Goal: Information Seeking & Learning: Learn about a topic

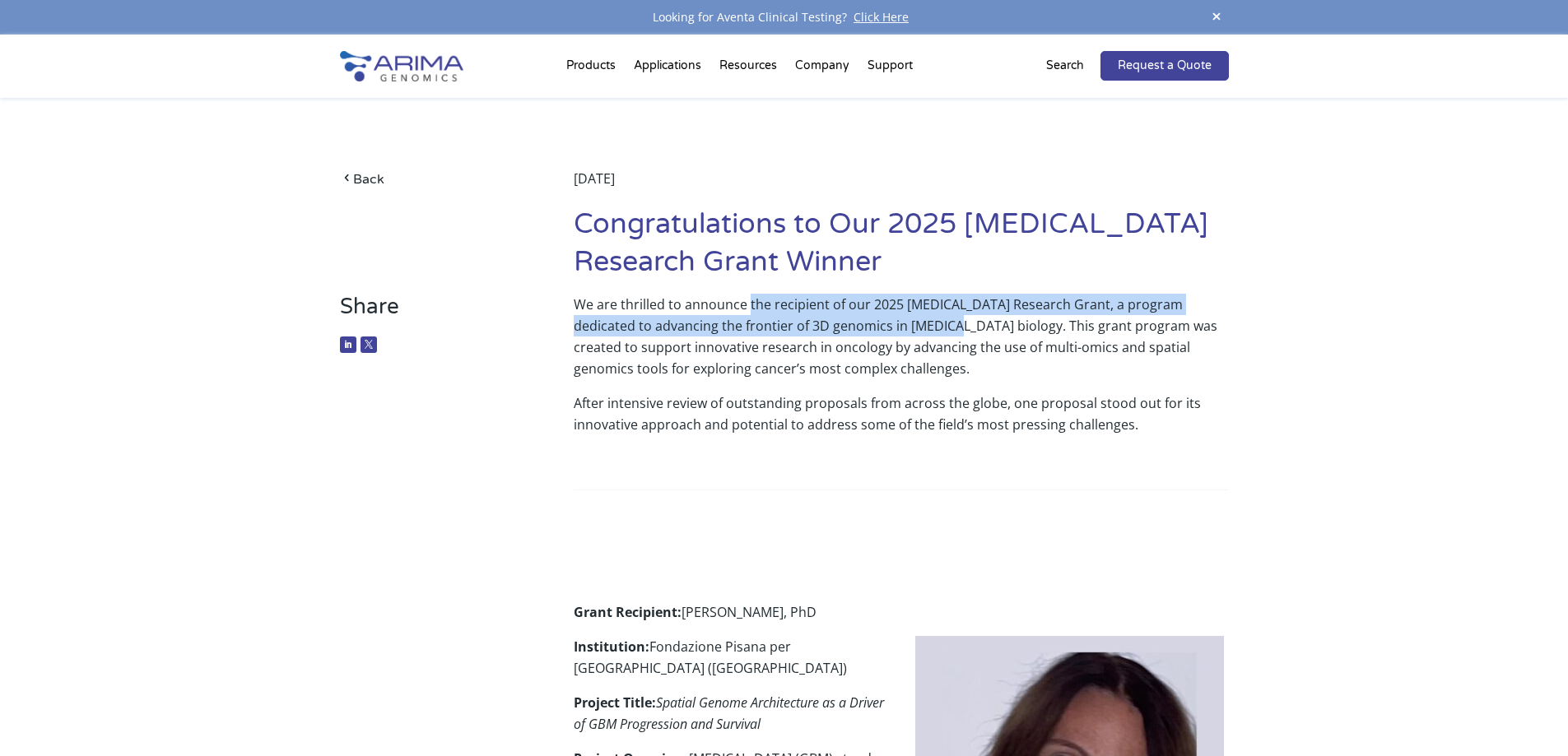
drag, startPoint x: 749, startPoint y: 309, endPoint x: 918, endPoint y: 331, distance: 170.4
click at [918, 331] on p "We are thrilled to announce the recipient of our 2025 [MEDICAL_DATA] Research G…" at bounding box center [901, 343] width 655 height 99
copy p "the recipient of our 2025 Cancer Research Grant, a program dedicated to advanci…"
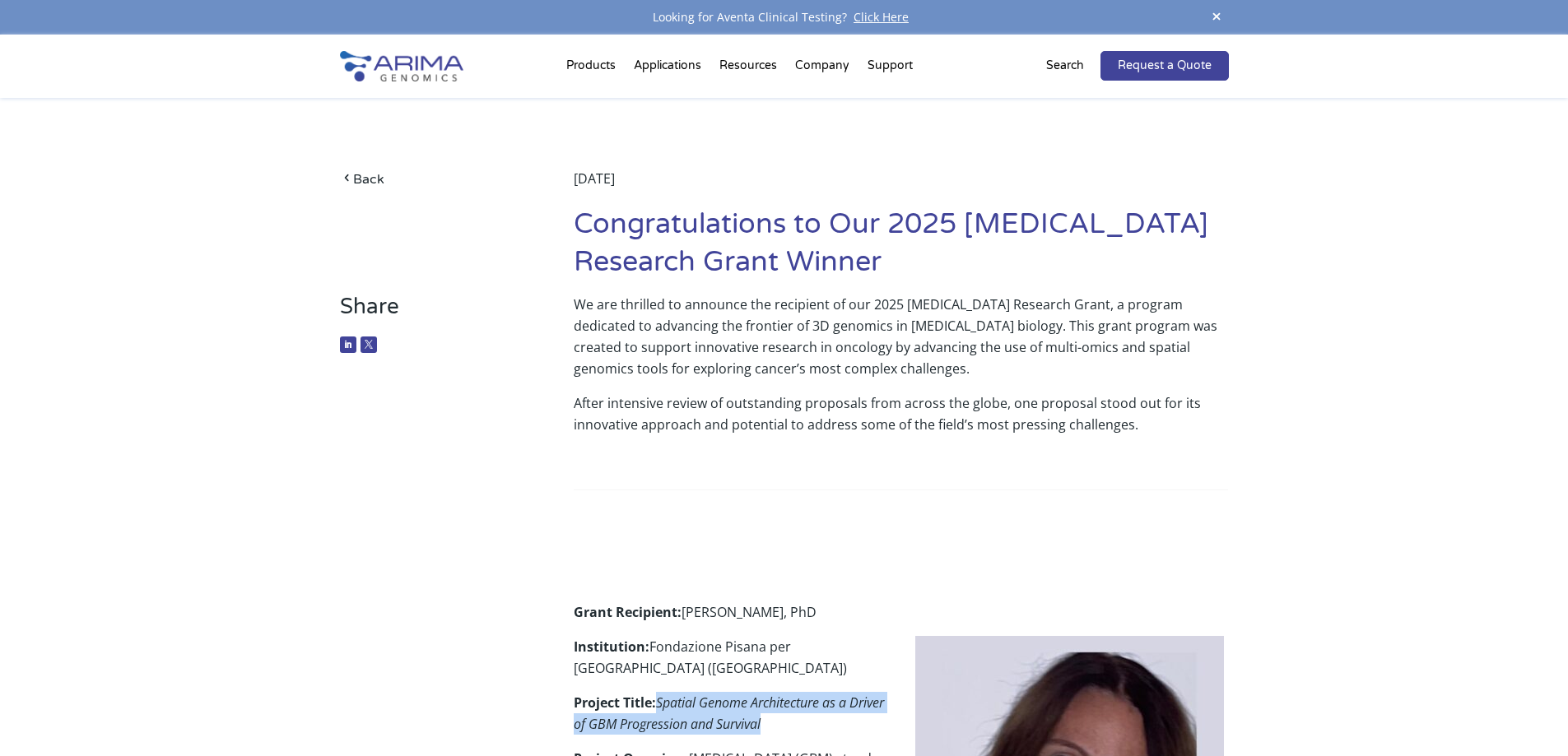
drag, startPoint x: 662, startPoint y: 701, endPoint x: 804, endPoint y: 721, distance: 143.4
click at [804, 721] on p "Project Title: Spatial Genome Architecture as a Driver of GBM Progression and S…" at bounding box center [901, 720] width 655 height 56
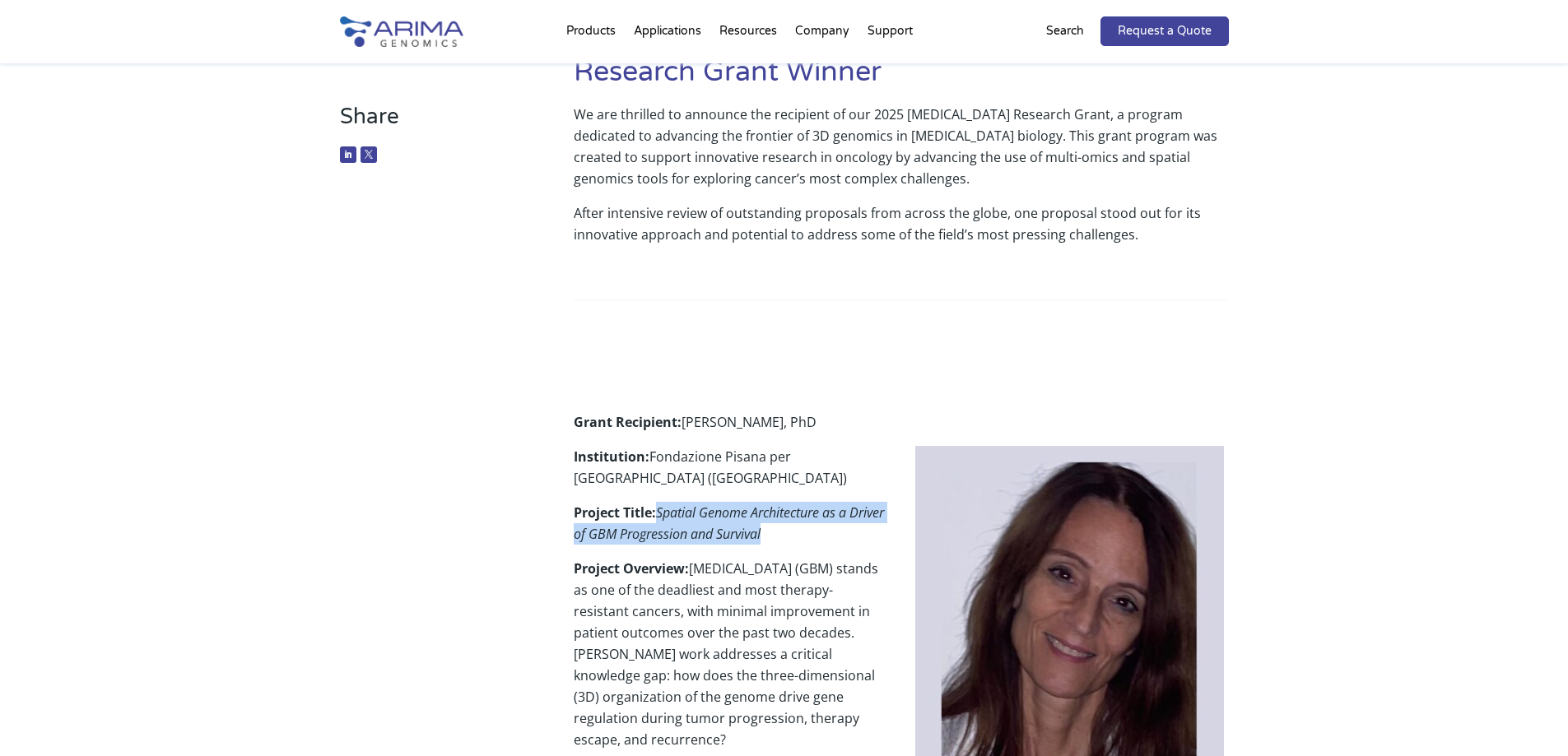
scroll to position [198, 0]
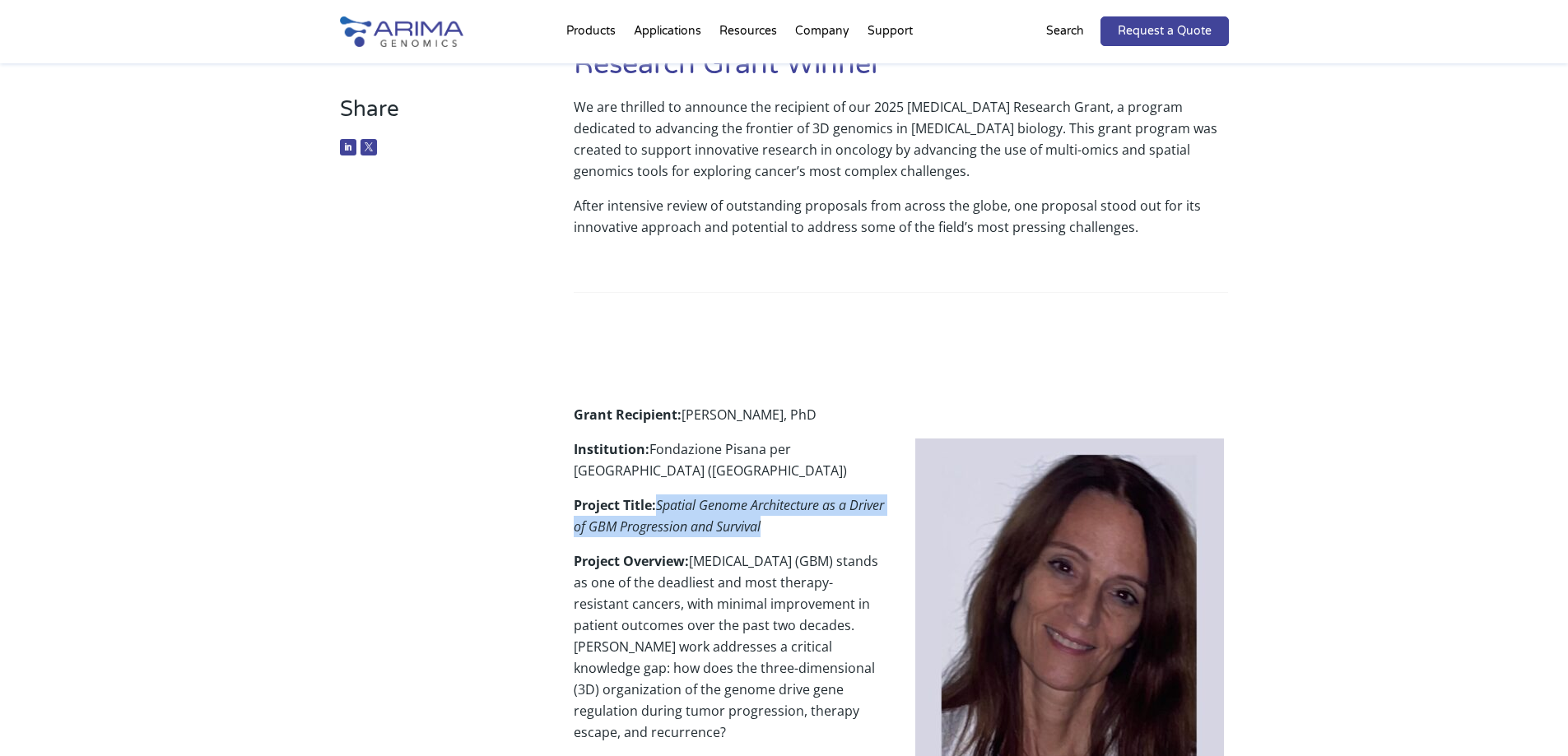
copy em "Spatial Genome Architecture as a Driver of GBM Progression and Survival"
